Goal: Browse casually

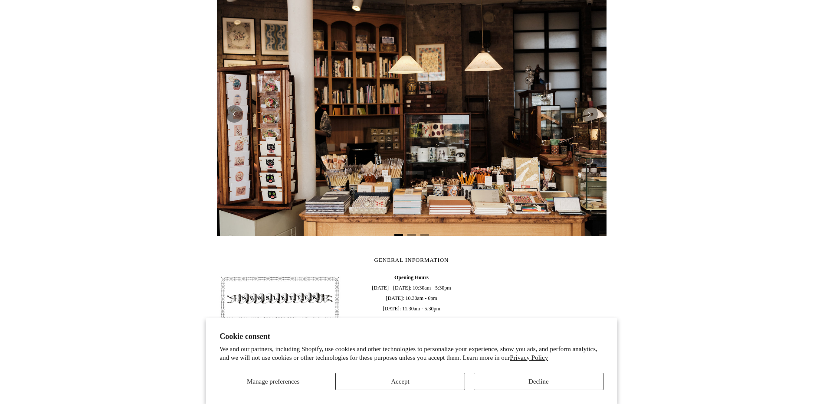
scroll to position [304, 0]
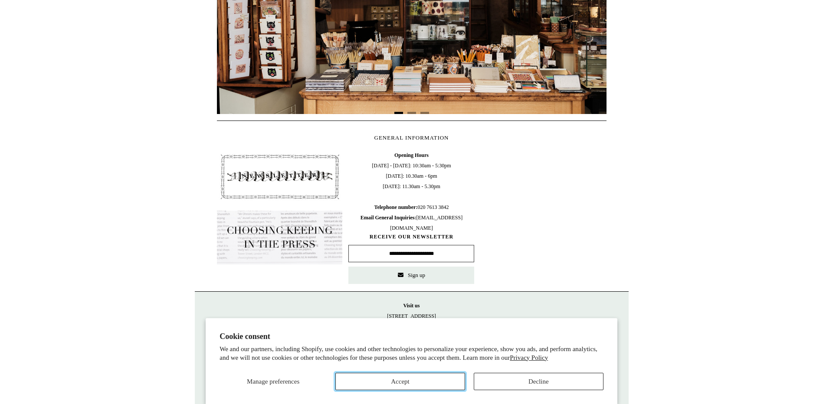
click at [414, 380] on button "Accept" at bounding box center [400, 381] width 130 height 17
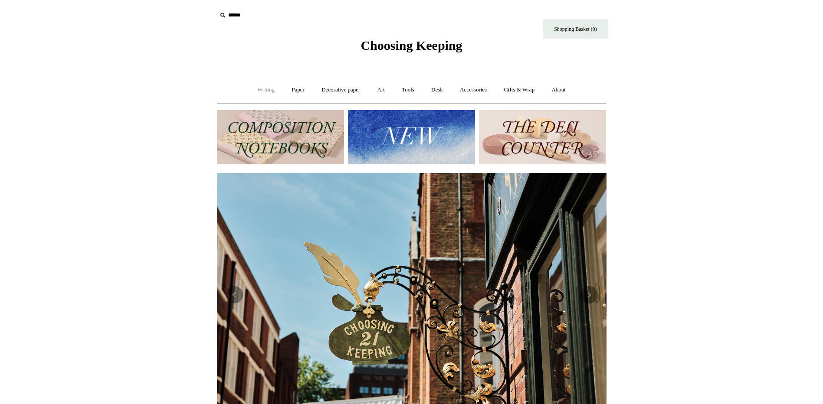
scroll to position [0, 389]
click at [284, 90] on link "Paper +" at bounding box center [298, 90] width 29 height 23
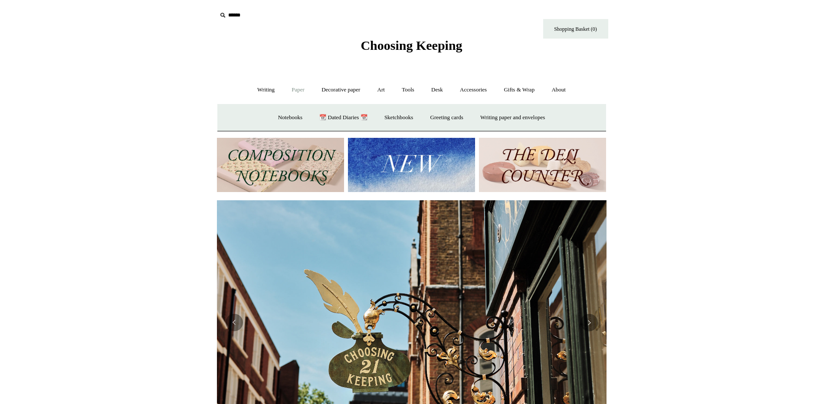
click at [287, 148] on img at bounding box center [280, 165] width 127 height 54
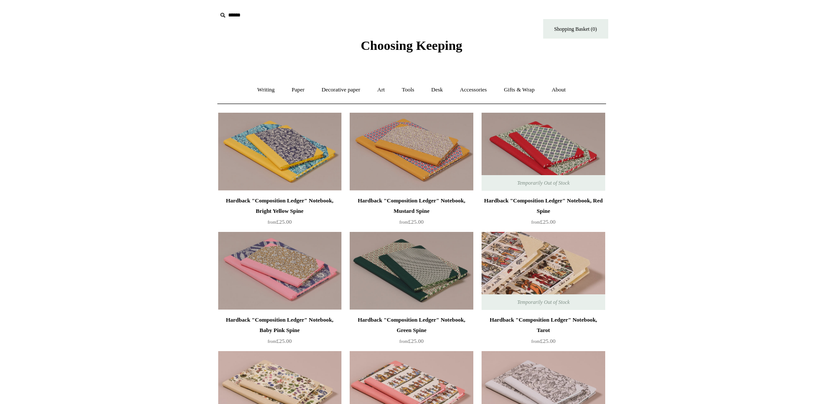
click at [556, 254] on img at bounding box center [542, 271] width 123 height 78
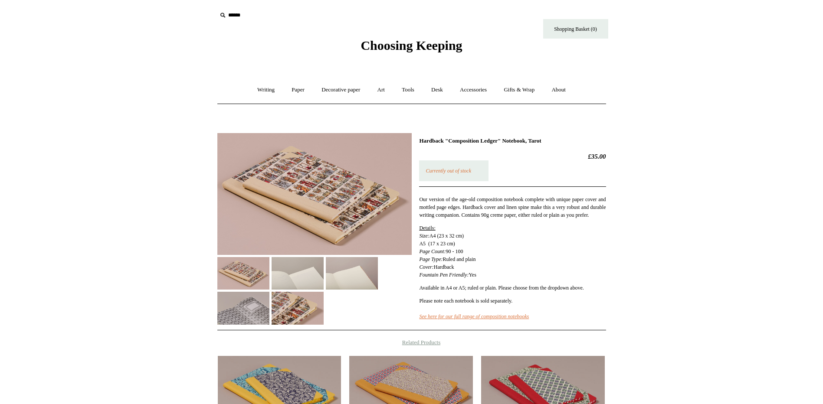
scroll to position [43, 0]
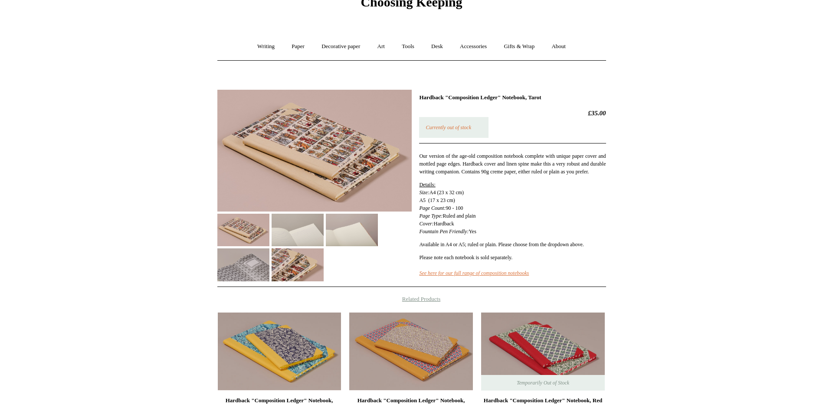
click at [301, 232] on img at bounding box center [298, 230] width 52 height 33
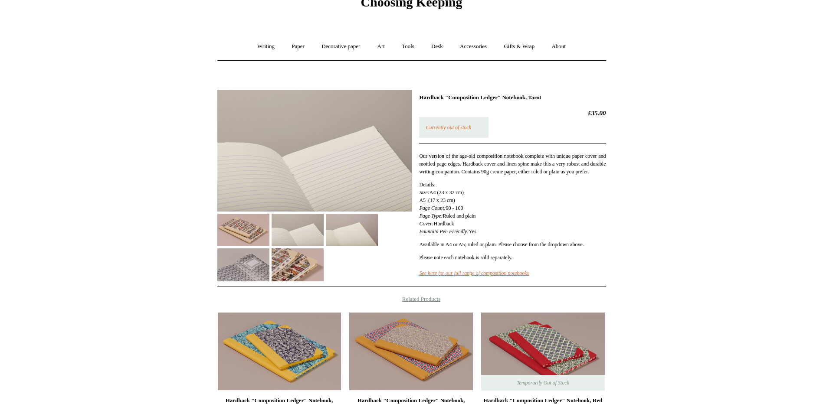
click at [351, 235] on img at bounding box center [352, 230] width 52 height 33
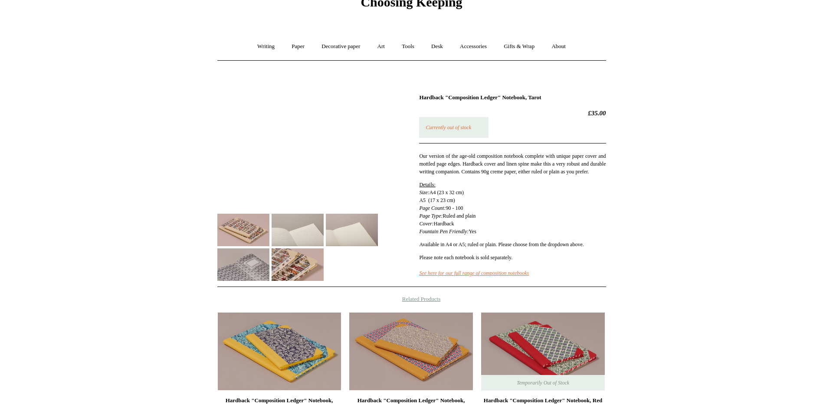
click at [351, 235] on img at bounding box center [352, 230] width 52 height 33
click at [302, 268] on img at bounding box center [298, 265] width 52 height 33
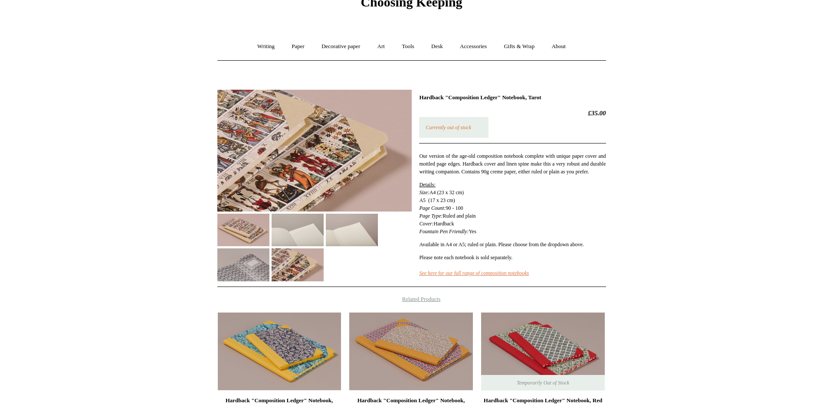
click at [346, 230] on img at bounding box center [352, 230] width 52 height 33
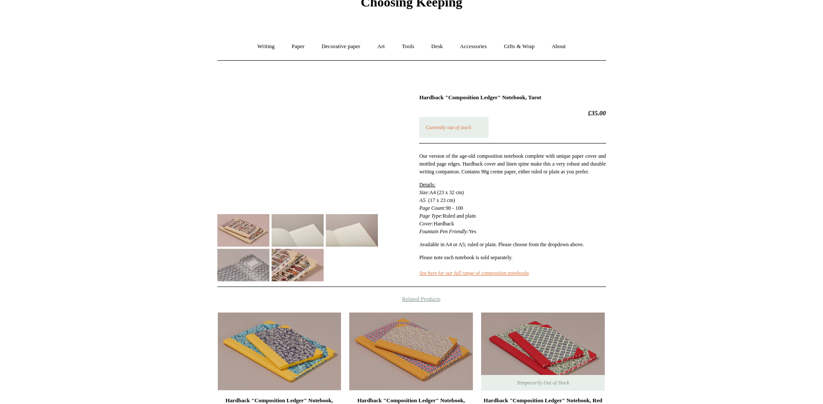
click at [242, 270] on img at bounding box center [243, 265] width 52 height 33
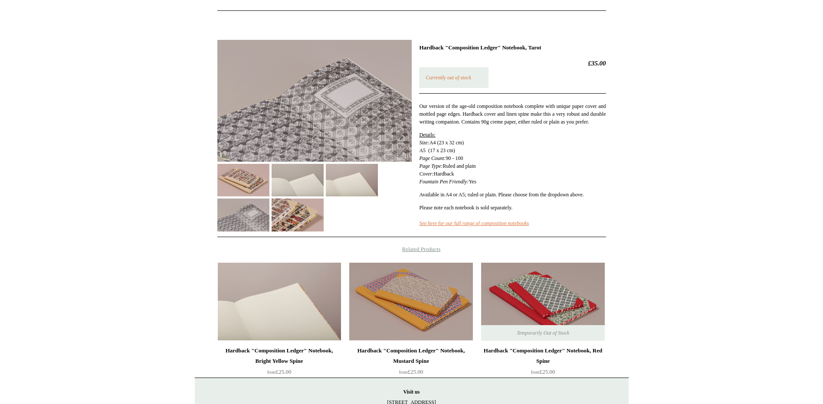
scroll to position [0, 0]
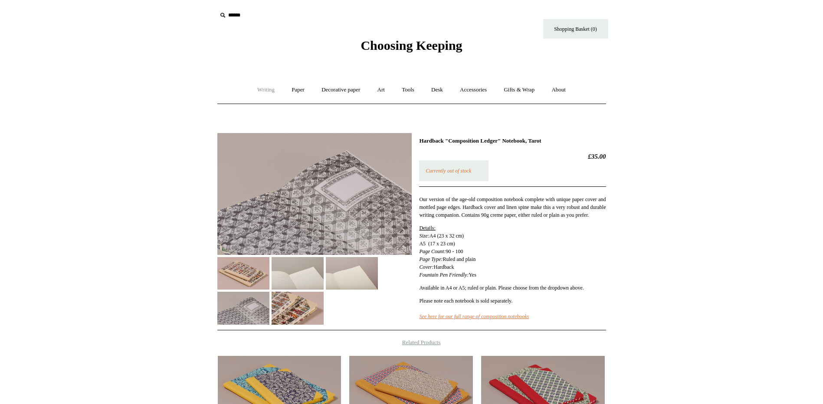
click at [249, 90] on link "Writing +" at bounding box center [265, 90] width 33 height 23
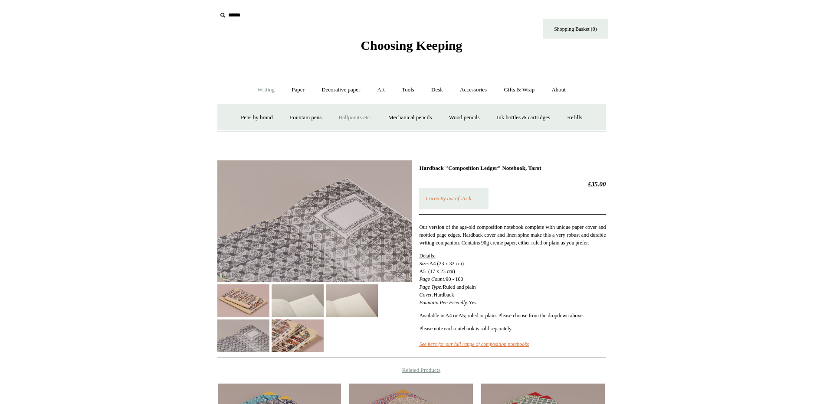
click at [375, 119] on link "Ballpoints etc. +" at bounding box center [355, 117] width 48 height 23
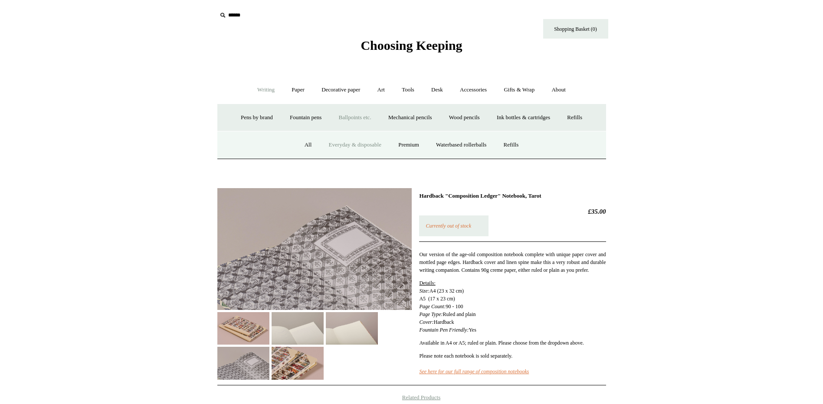
click at [338, 157] on link "Everyday & disposable" at bounding box center [355, 145] width 68 height 23
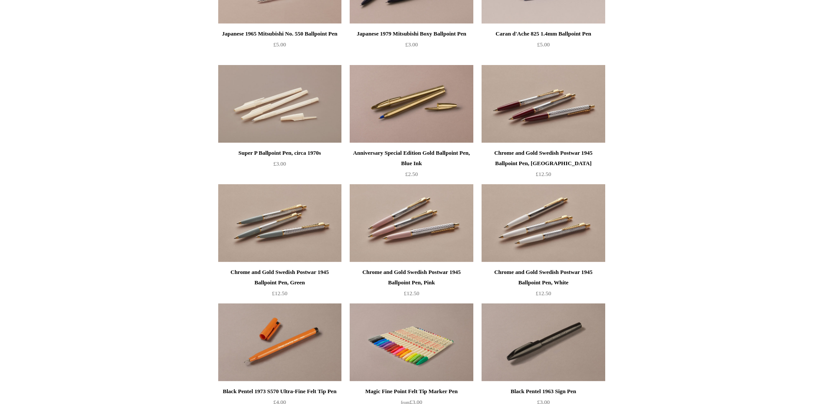
scroll to position [173, 0]
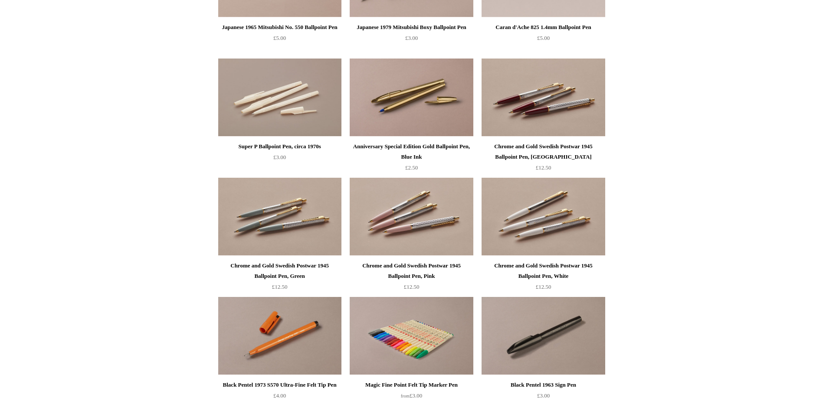
click at [405, 206] on img at bounding box center [411, 217] width 123 height 78
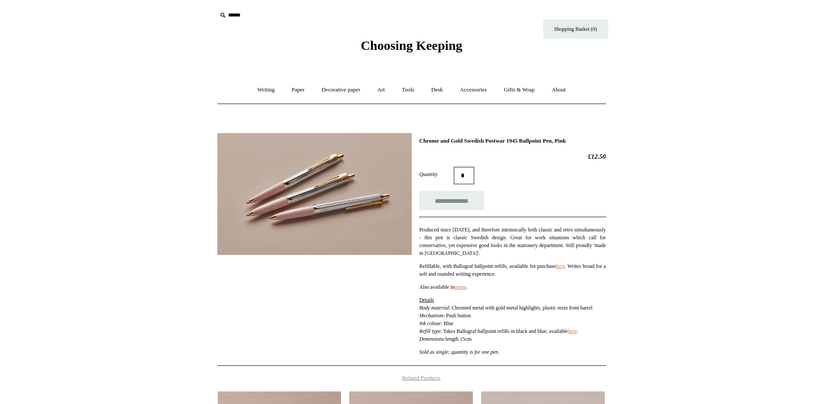
click at [229, 195] on img at bounding box center [314, 194] width 194 height 122
